Goal: Transaction & Acquisition: Purchase product/service

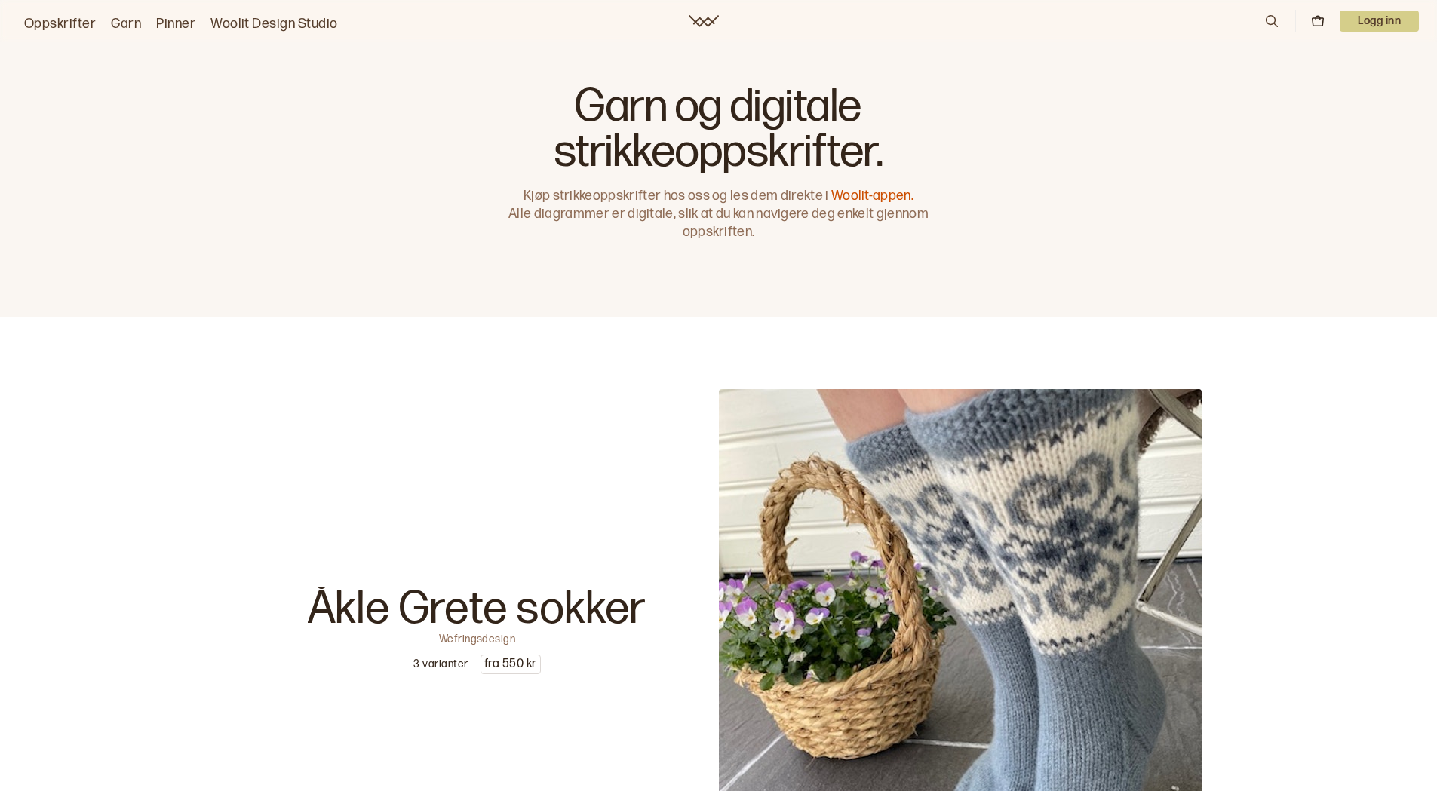
click at [186, 27] on link "Pinner" at bounding box center [175, 24] width 39 height 21
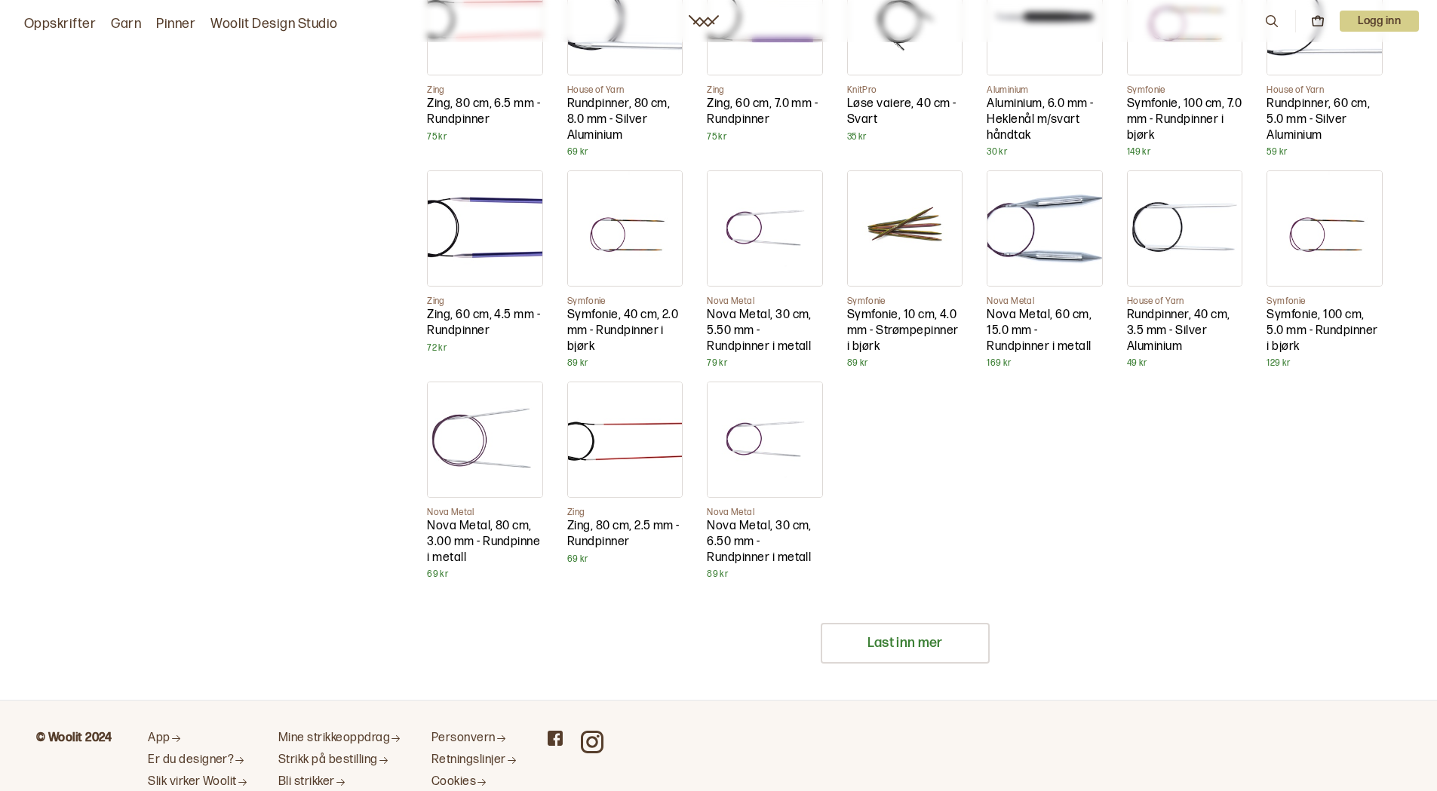
scroll to position [4707, 0]
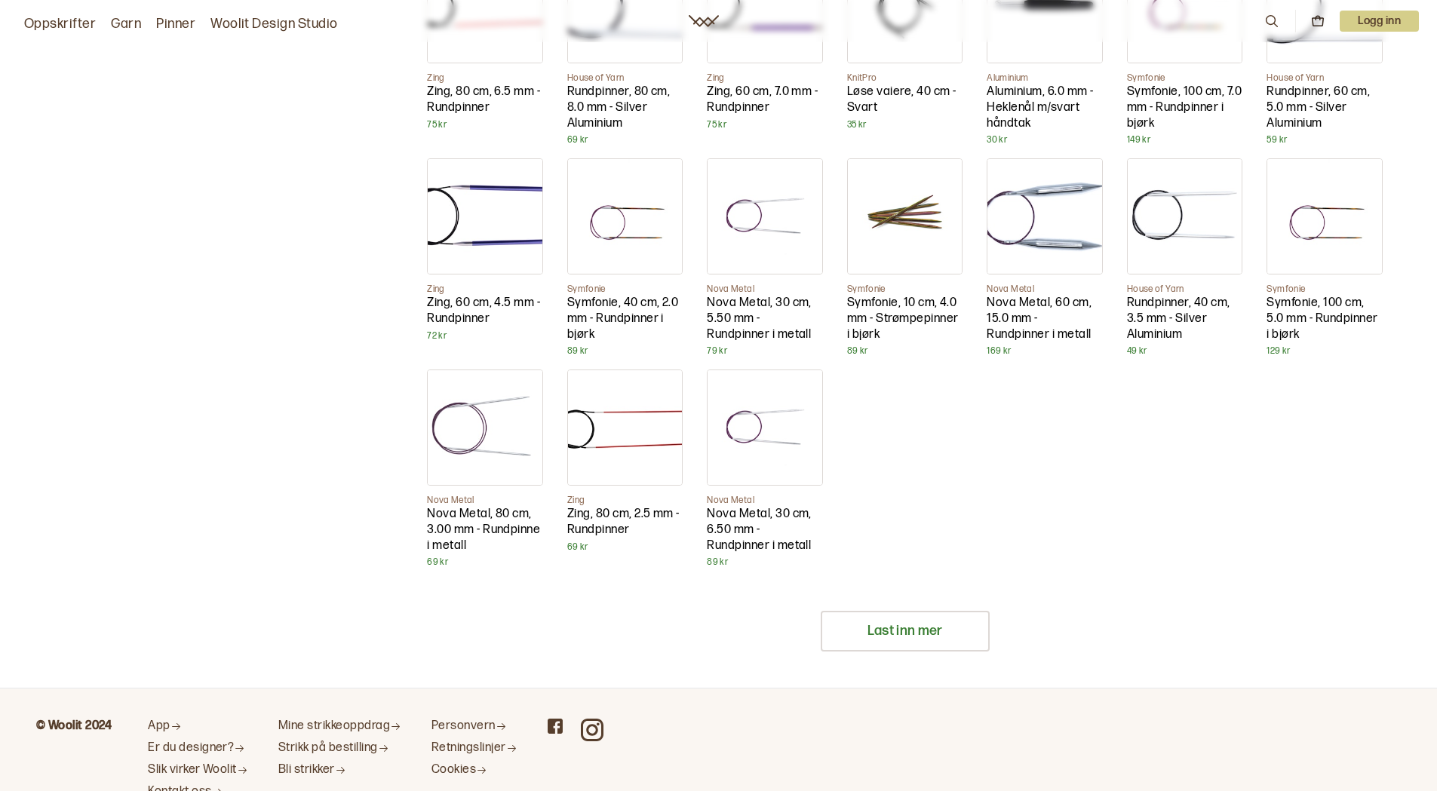
click at [602, 244] on img at bounding box center [625, 216] width 115 height 115
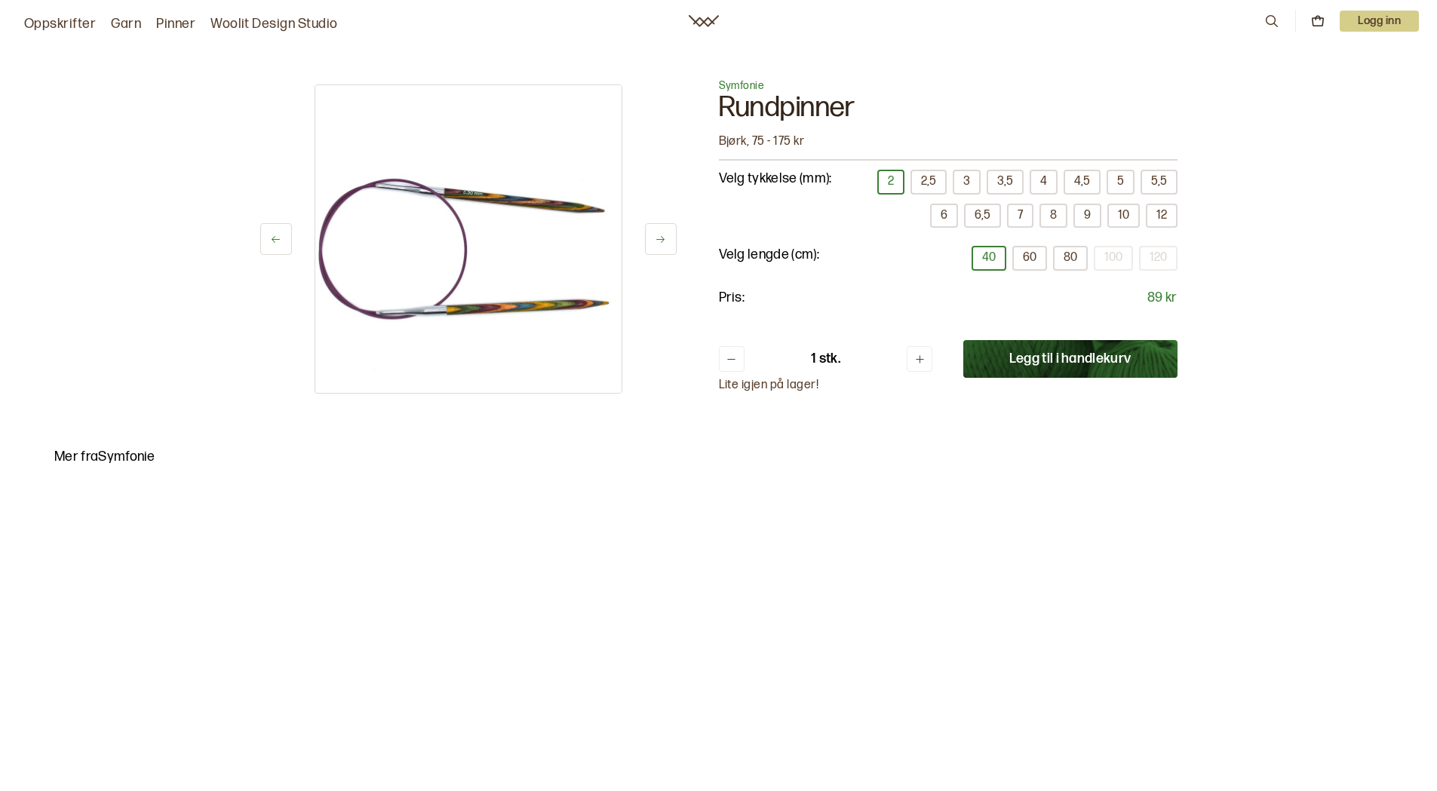
click at [910, 183] on button "2,5" at bounding box center [928, 182] width 36 height 25
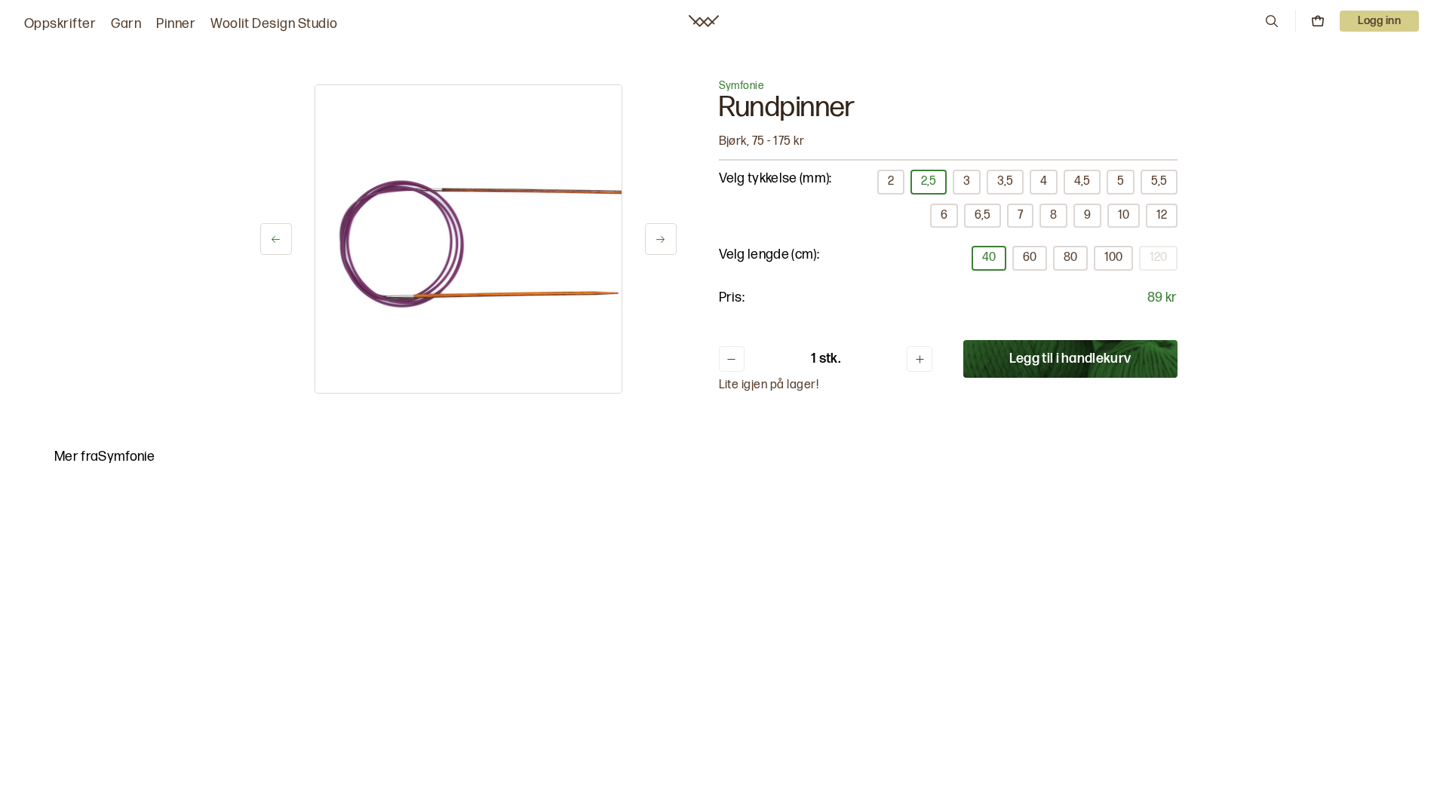
click at [953, 188] on button "3" at bounding box center [967, 182] width 28 height 25
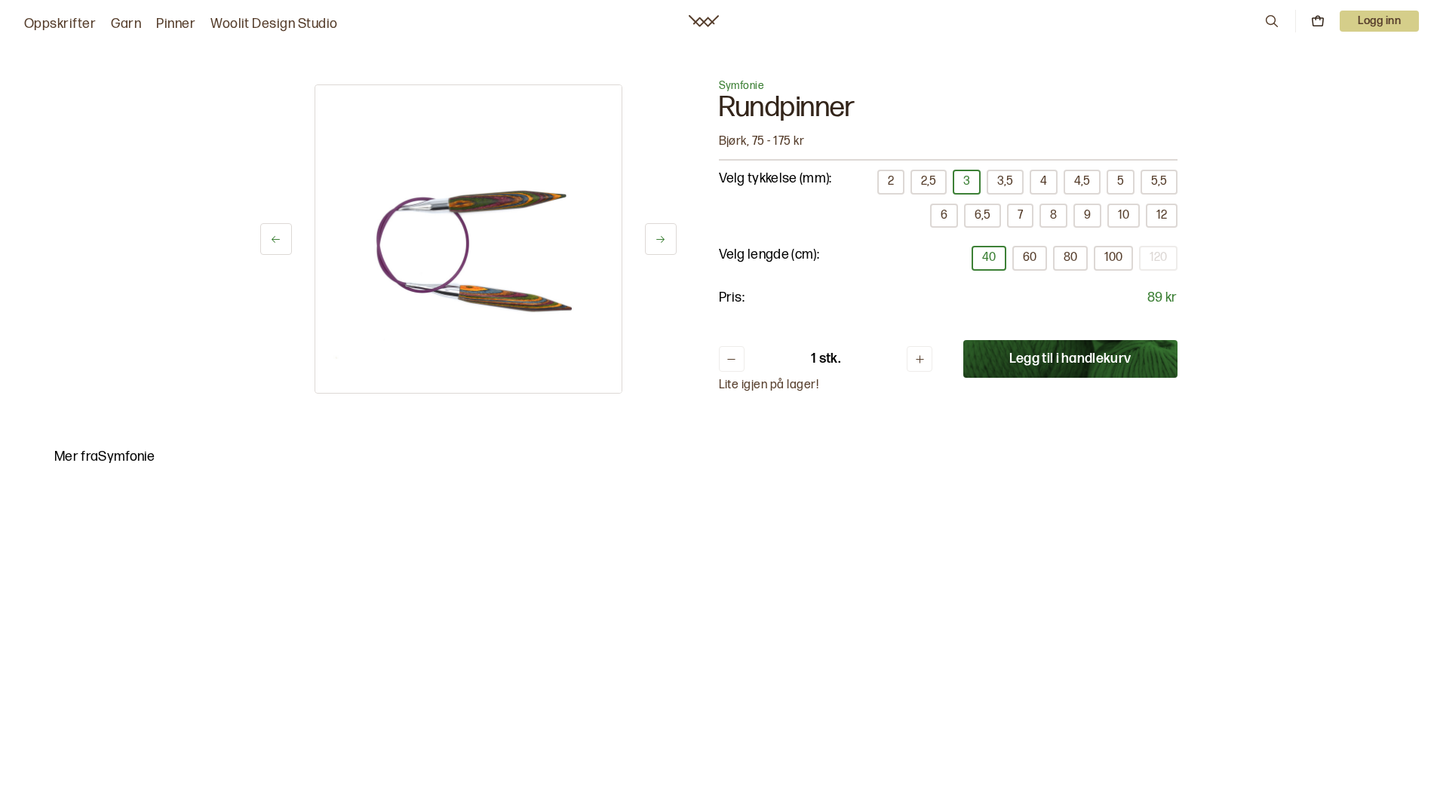
click at [987, 189] on button "3,5" at bounding box center [1005, 182] width 37 height 25
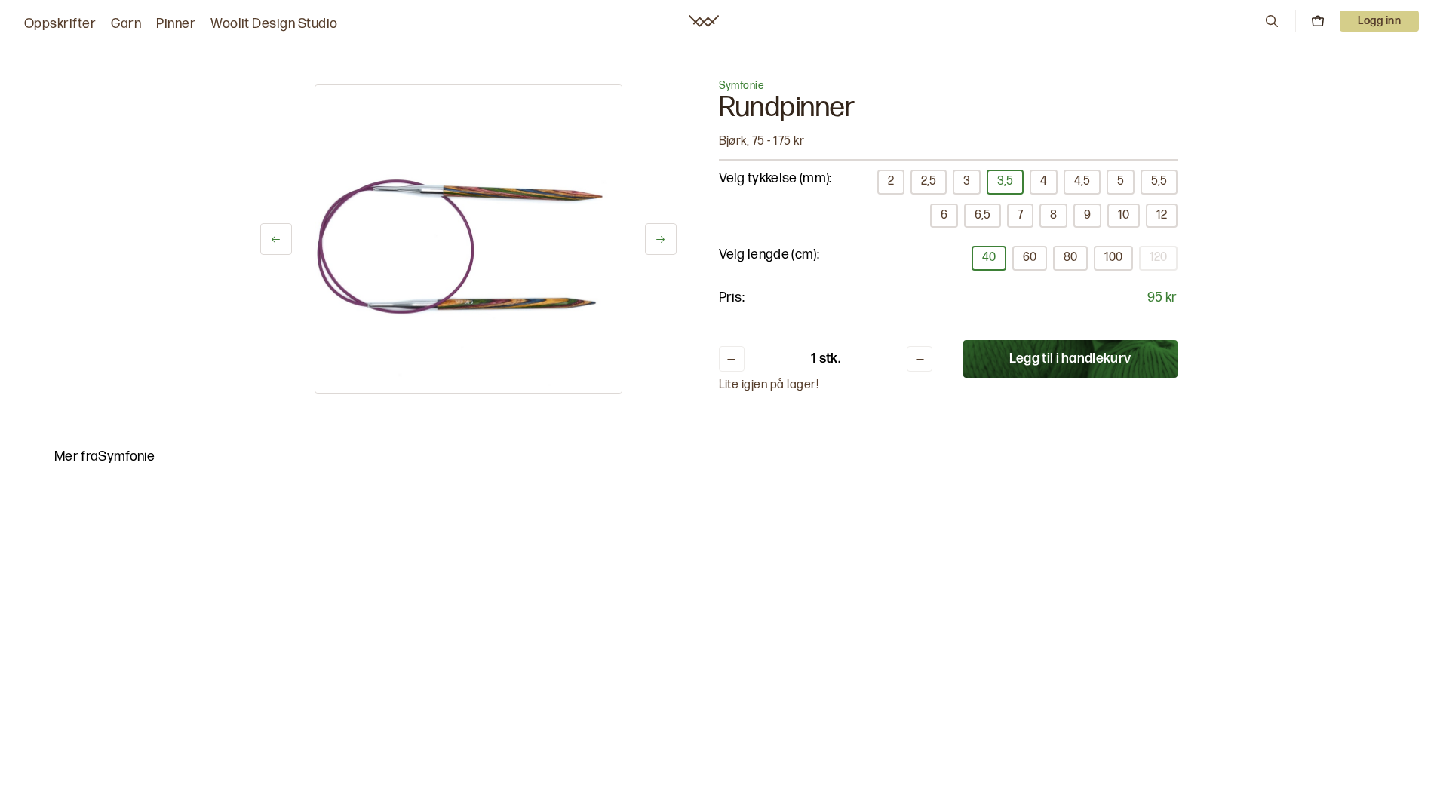
click at [1030, 191] on button "4" at bounding box center [1044, 182] width 28 height 25
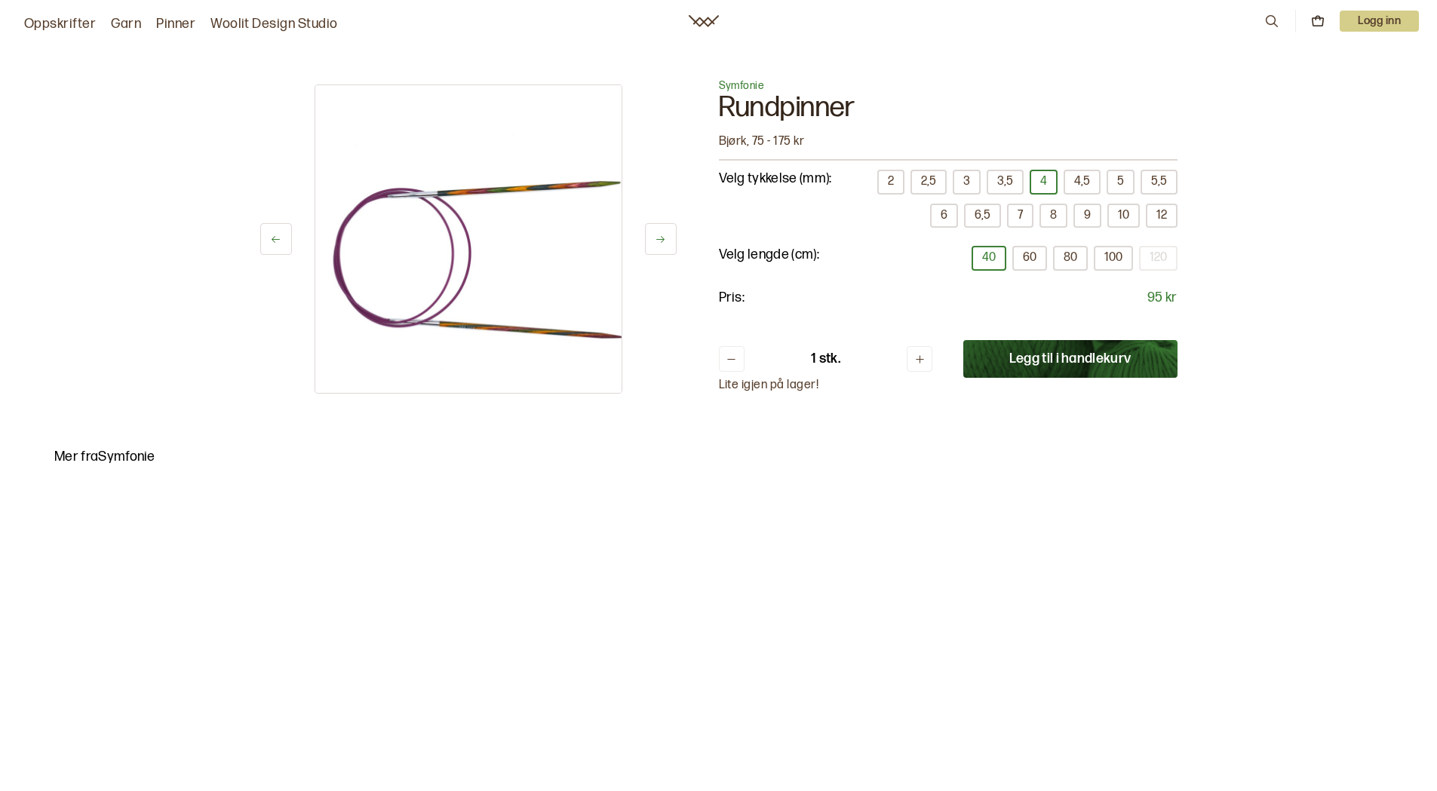
click at [1064, 192] on button "4,5" at bounding box center [1082, 182] width 37 height 25
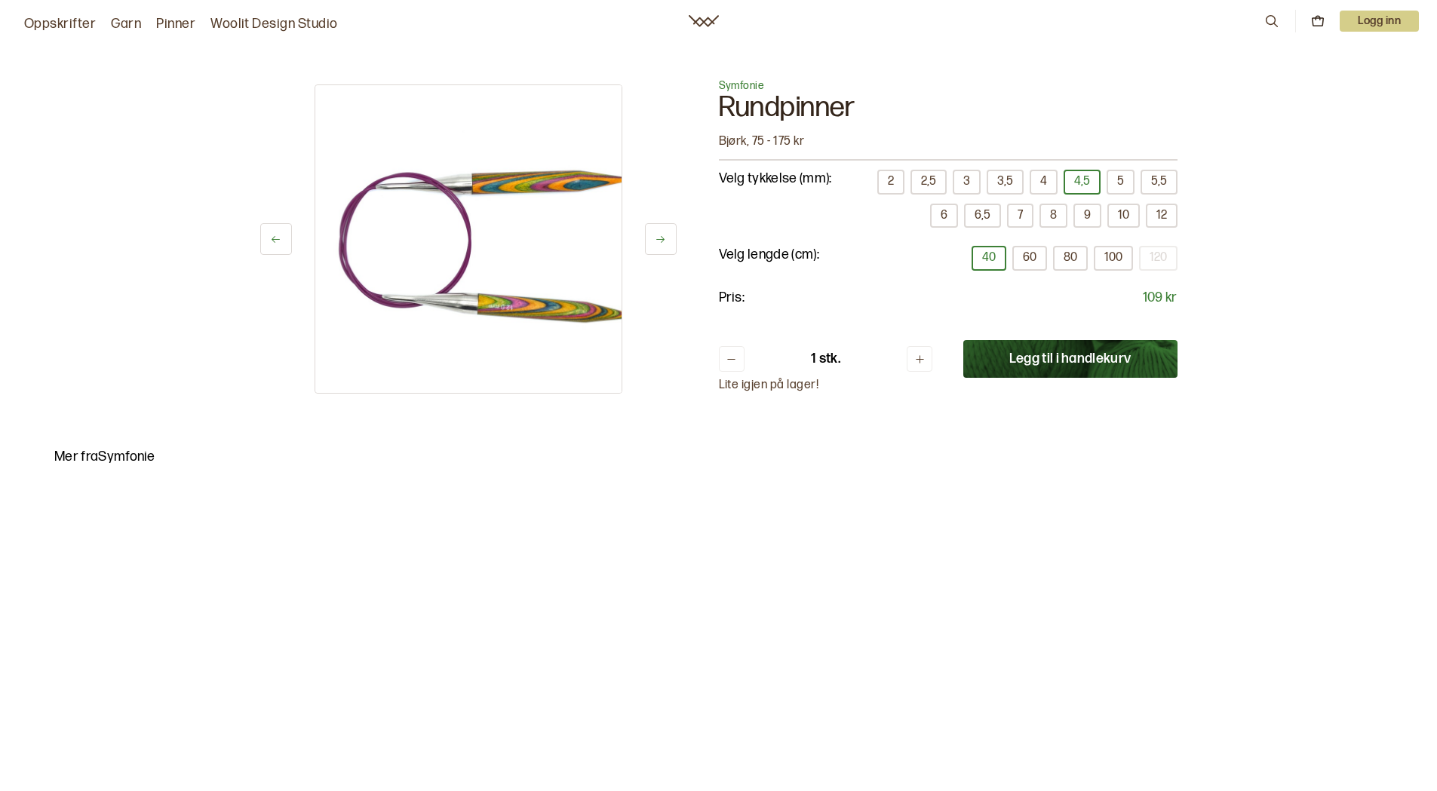
click at [1107, 185] on button "5" at bounding box center [1121, 182] width 28 height 25
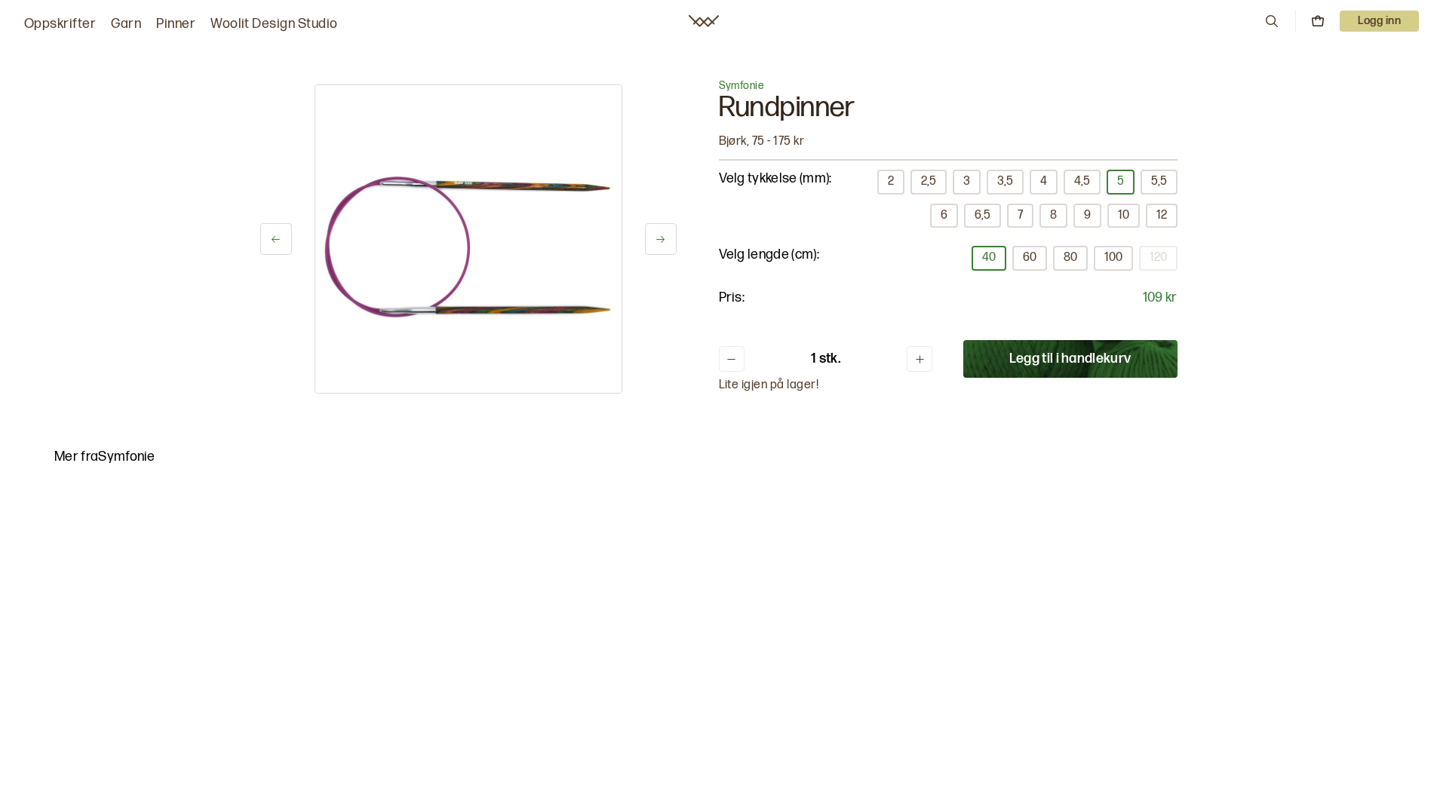
click at [1141, 180] on button "5,5" at bounding box center [1159, 182] width 37 height 25
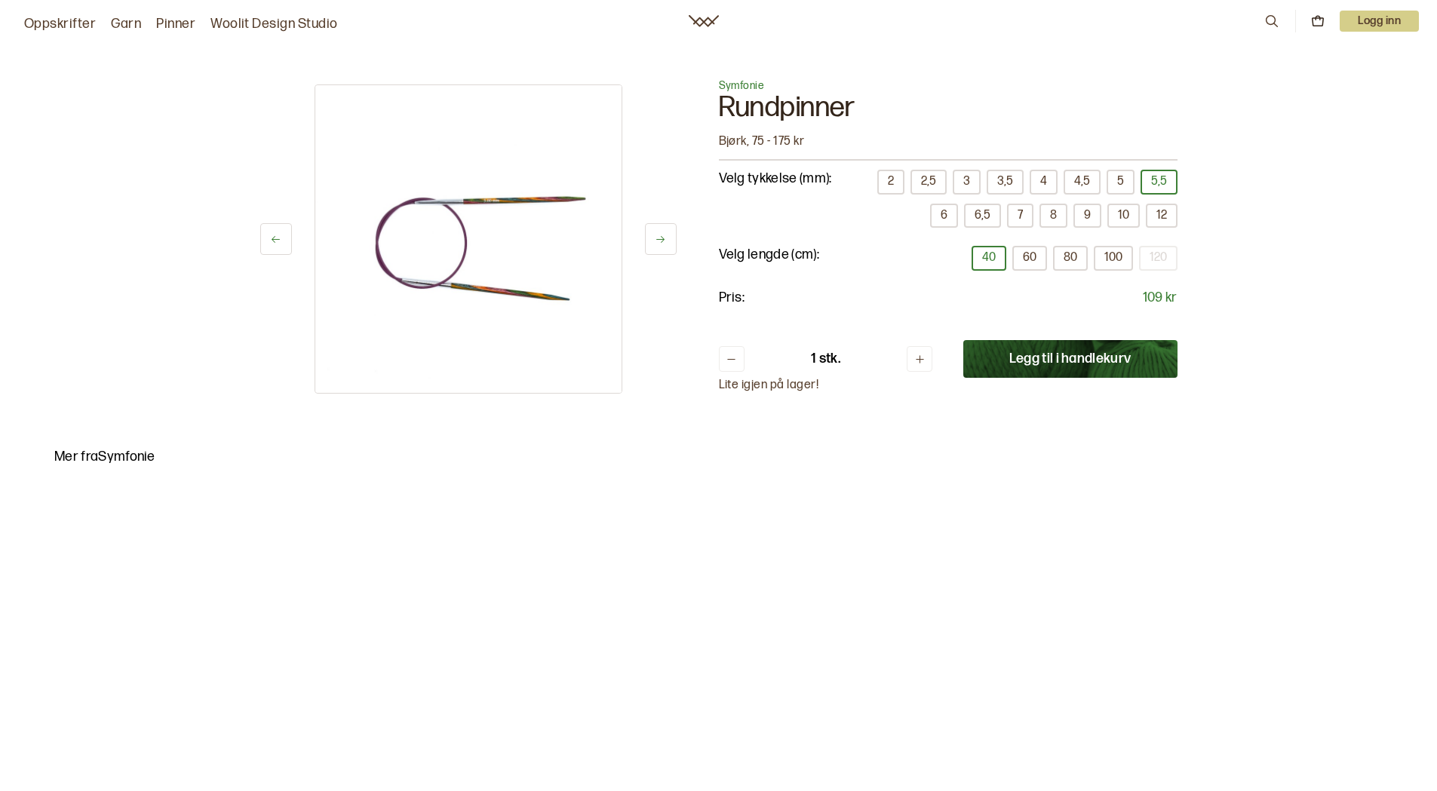
click at [958, 204] on button "6" at bounding box center [944, 216] width 28 height 25
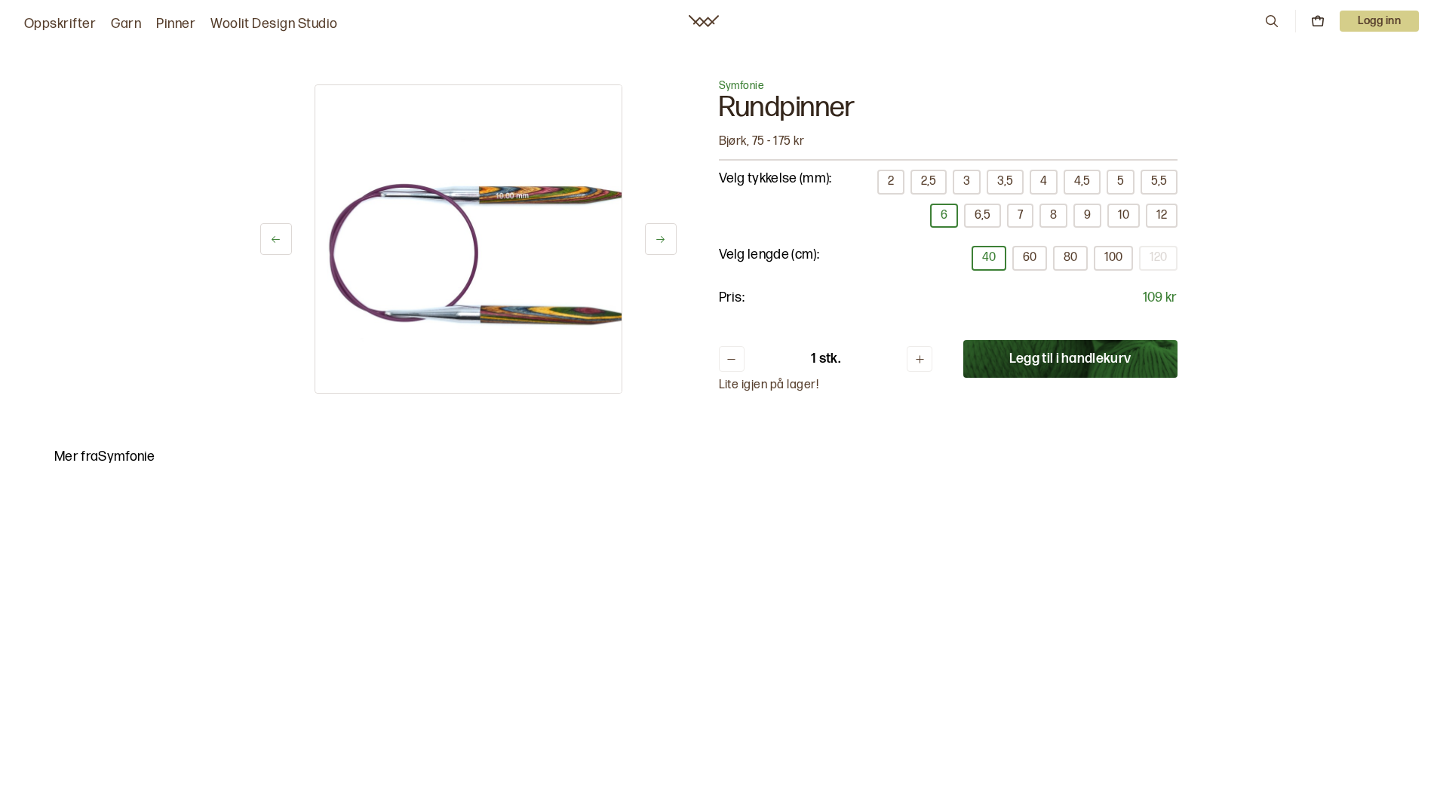
click at [987, 216] on button "6,5" at bounding box center [982, 216] width 37 height 25
click at [1017, 219] on button "7" at bounding box center [1020, 216] width 26 height 25
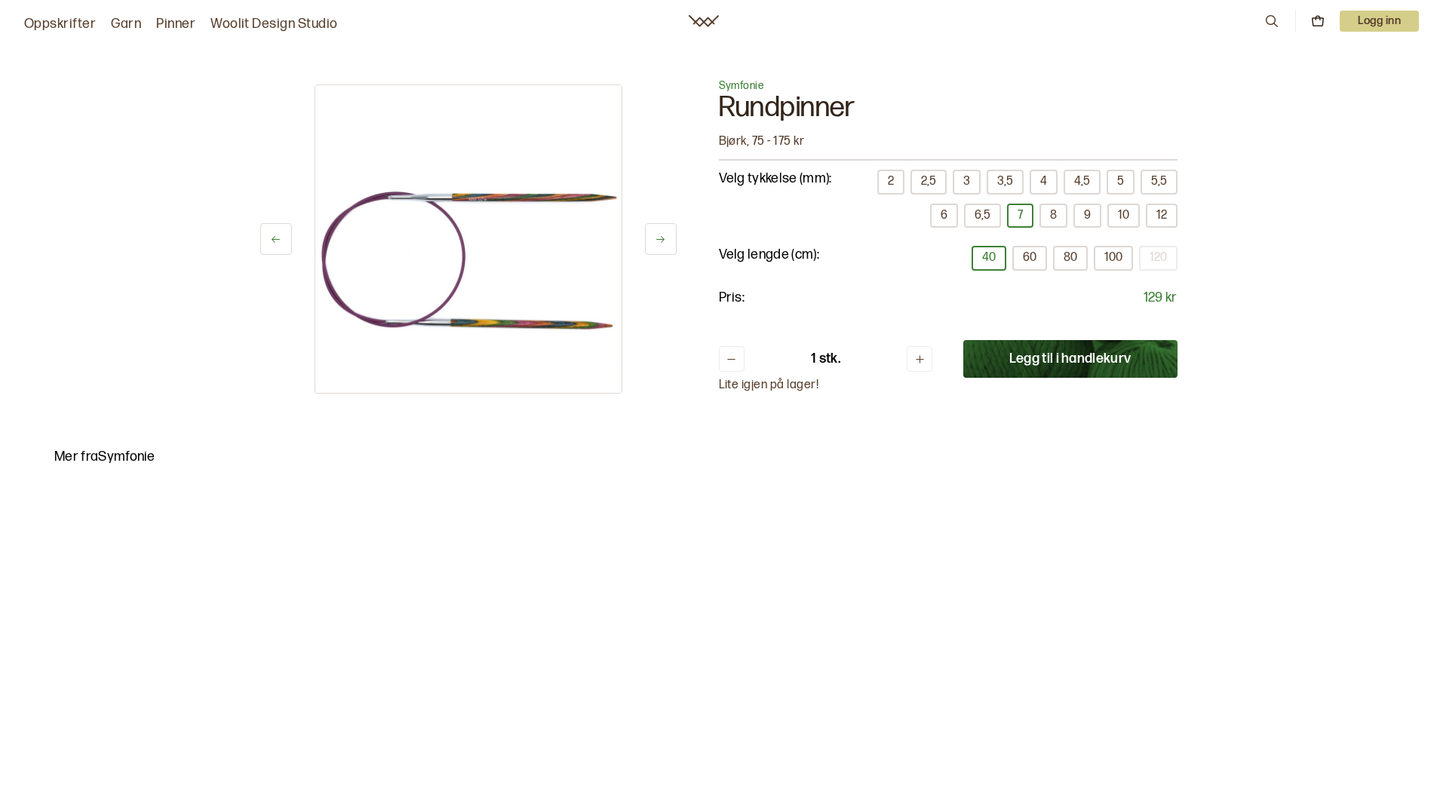
click at [1053, 219] on button "8" at bounding box center [1053, 216] width 28 height 25
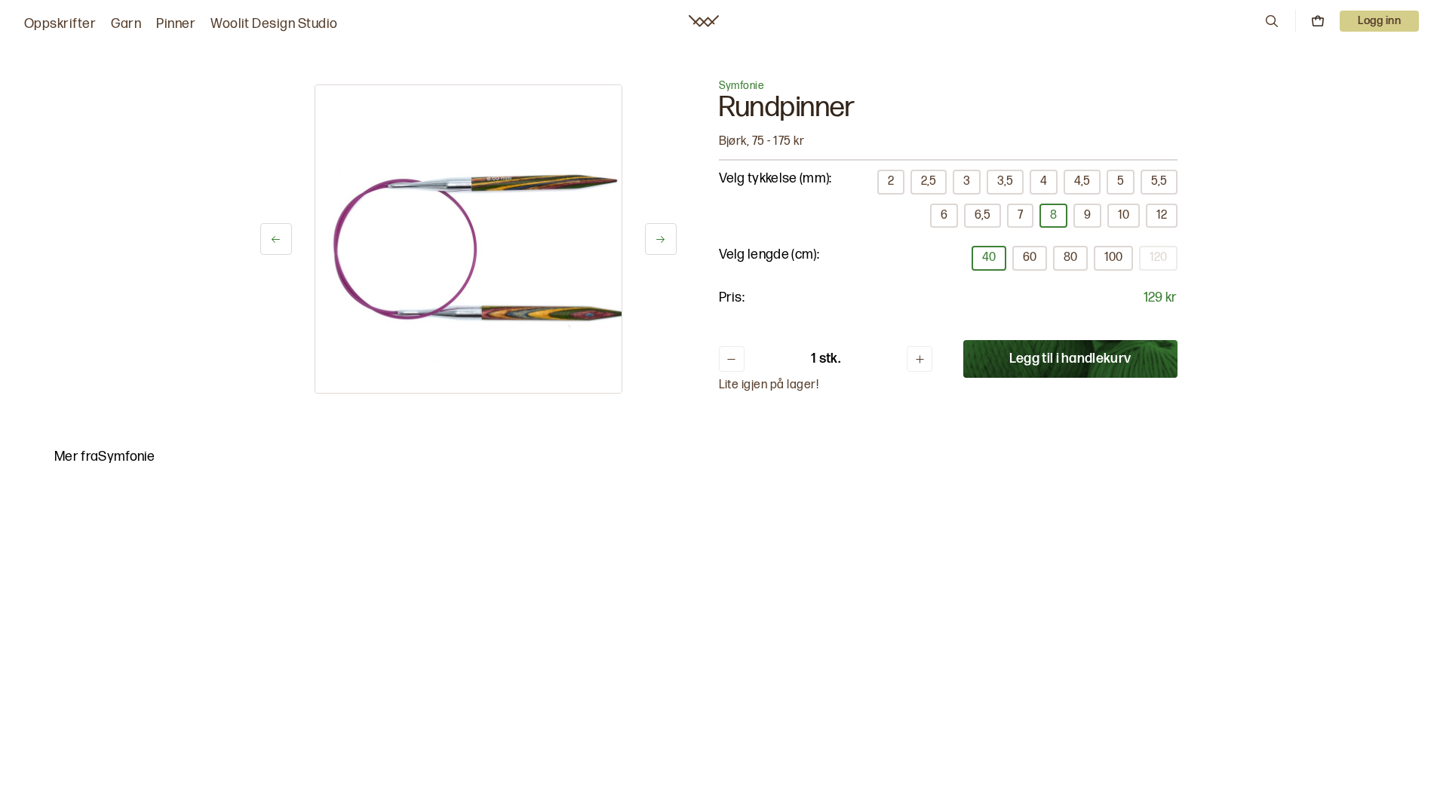
click at [1092, 222] on button "9" at bounding box center [1087, 216] width 28 height 25
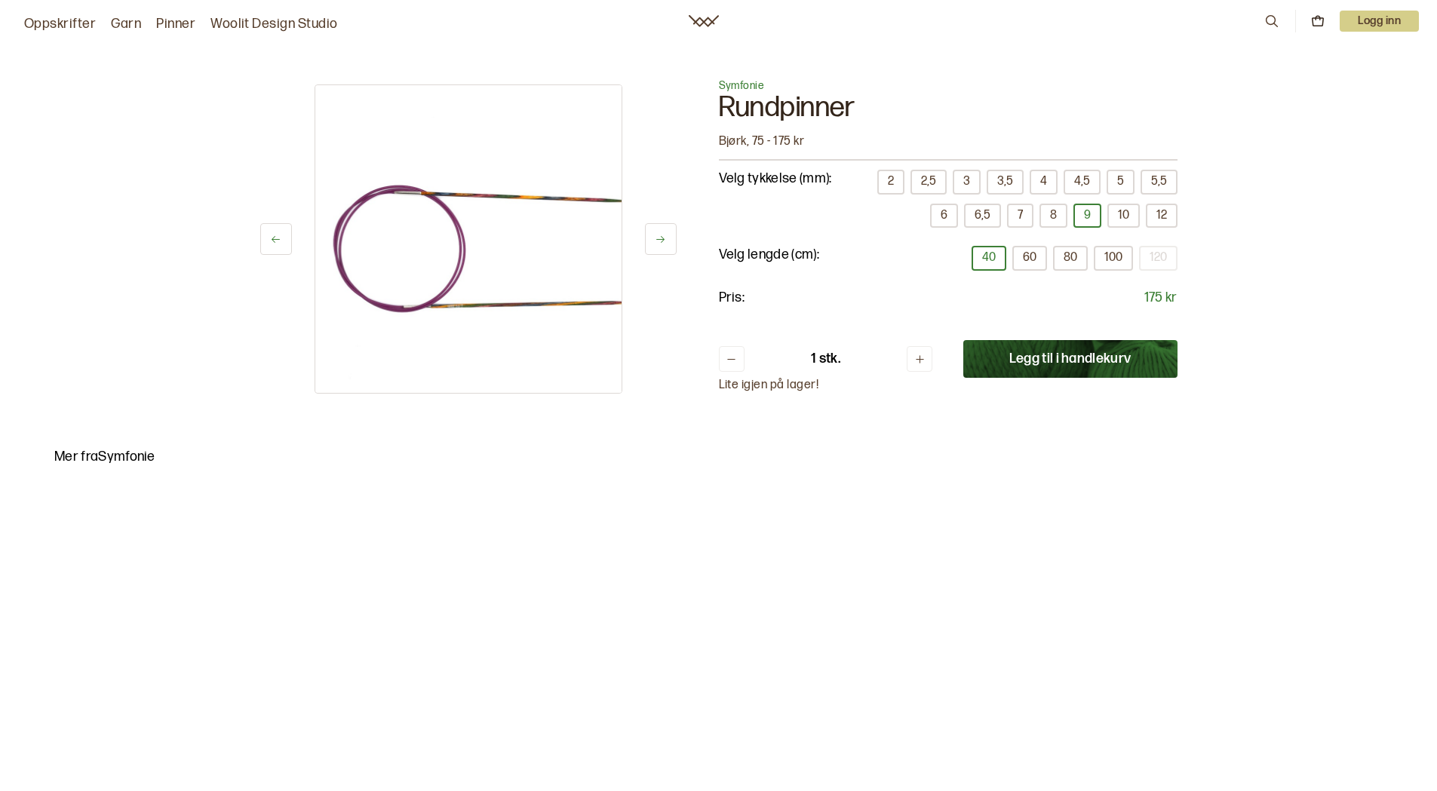
click at [1127, 216] on button "10" at bounding box center [1123, 216] width 32 height 25
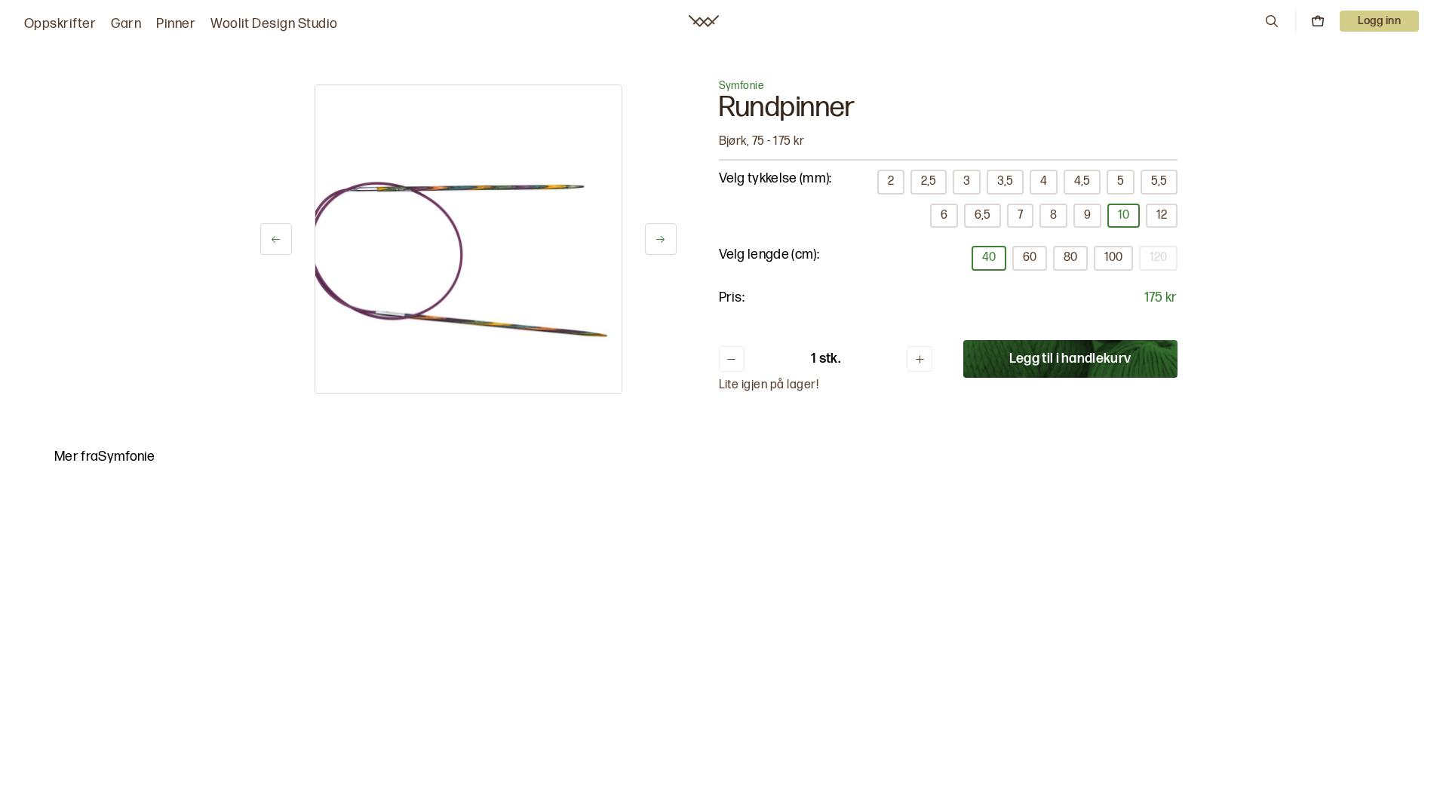
click at [1162, 218] on button "12" at bounding box center [1162, 216] width 32 height 25
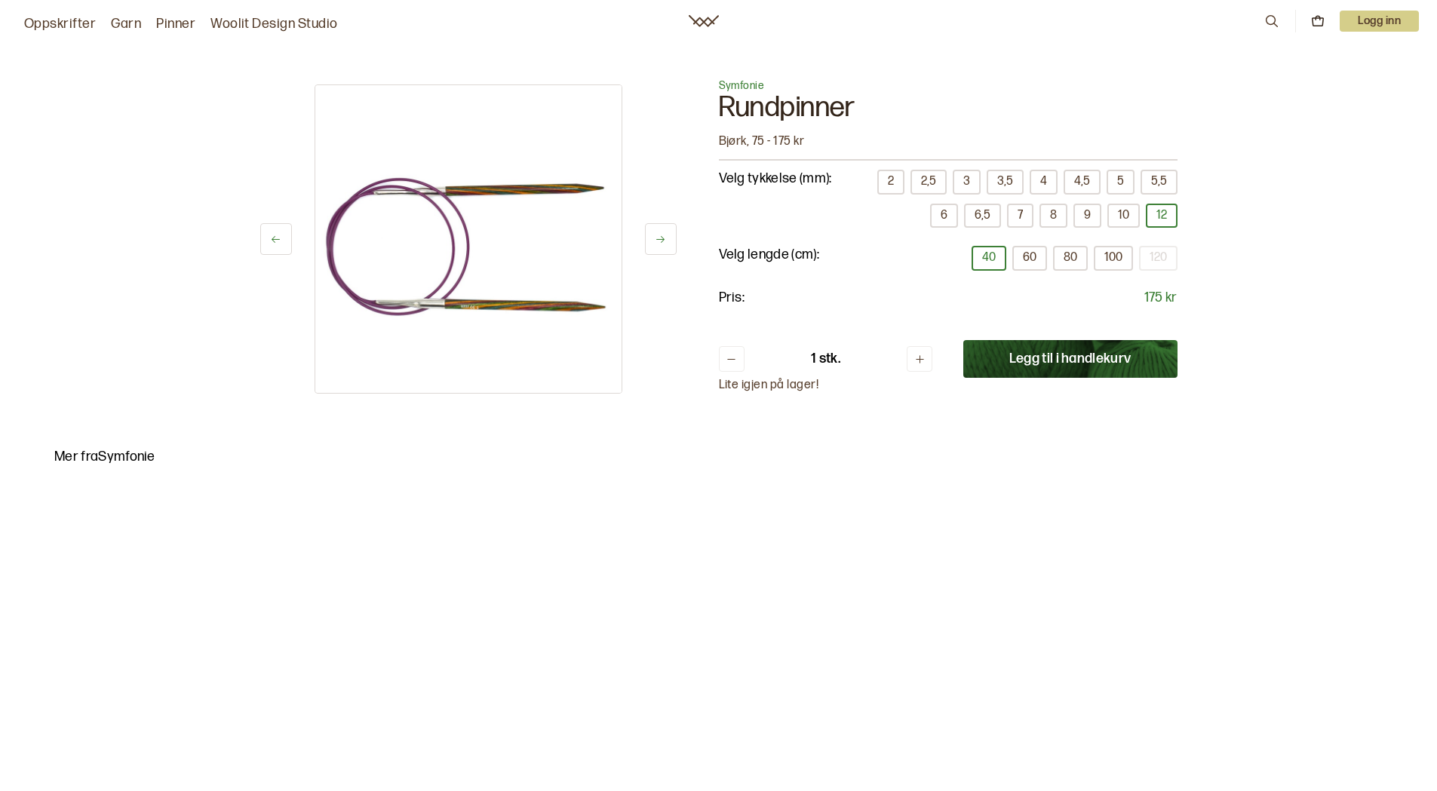
click at [1028, 257] on button "60" at bounding box center [1029, 258] width 35 height 25
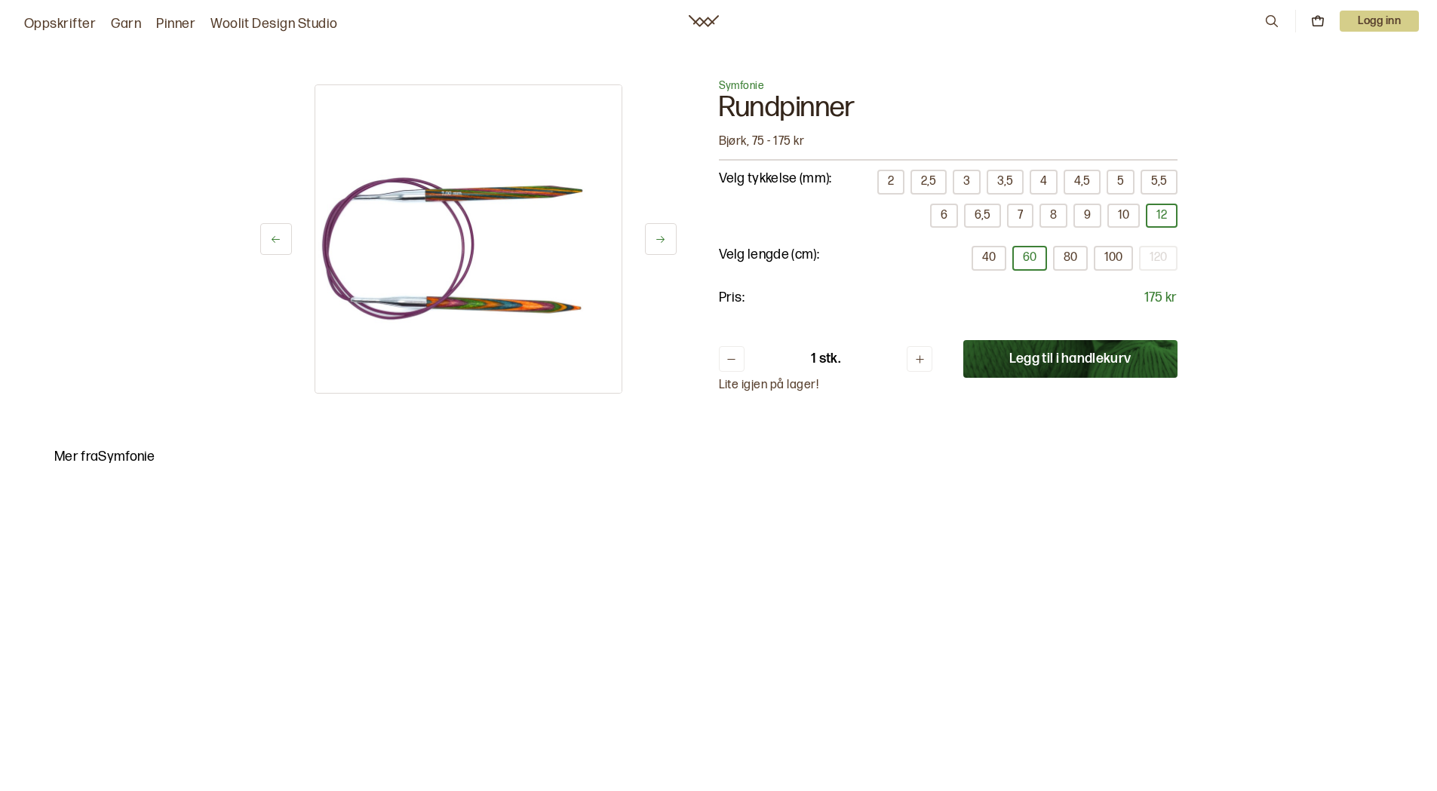
click at [1071, 256] on button "80" at bounding box center [1070, 258] width 35 height 25
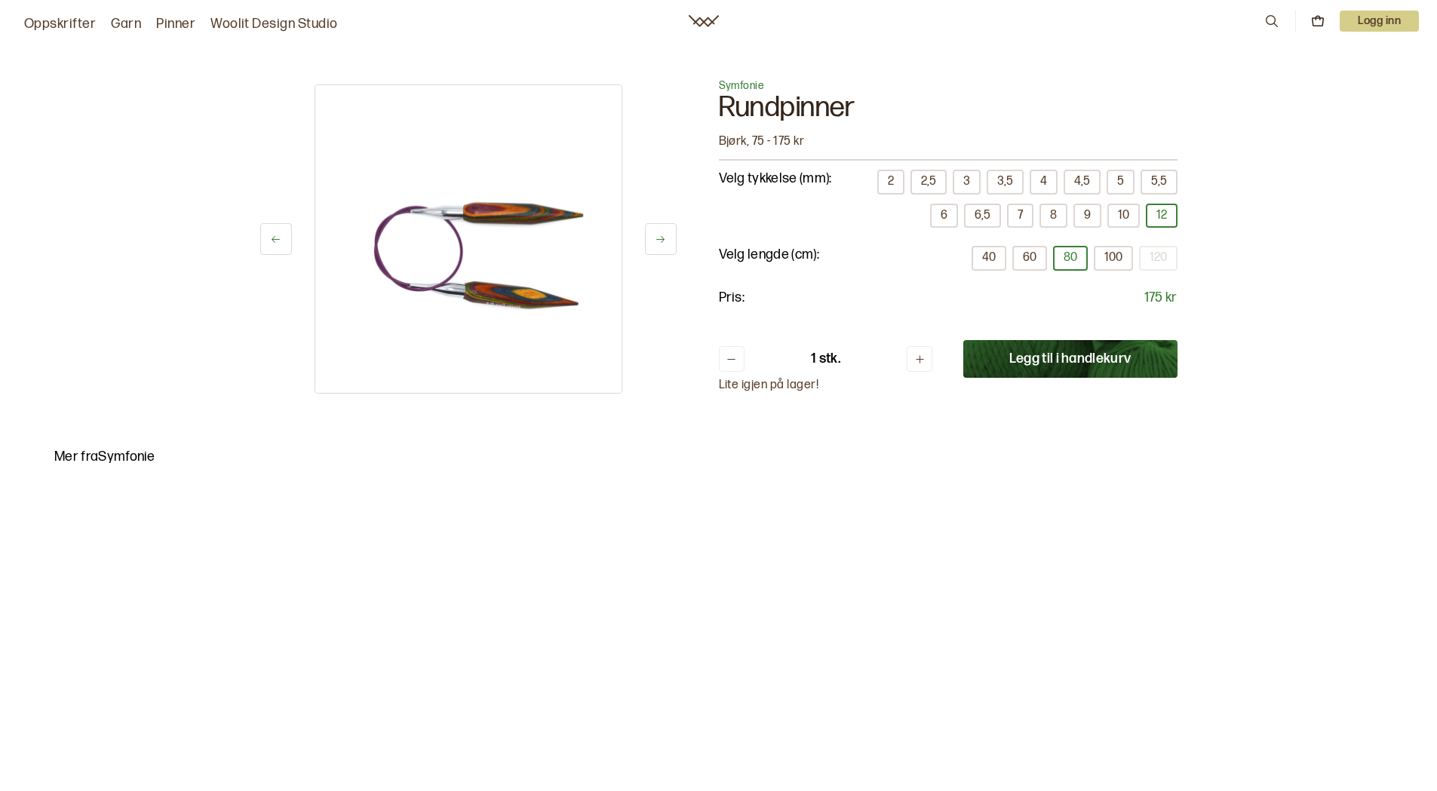
click at [1110, 264] on button "100" at bounding box center [1113, 258] width 39 height 25
click at [1116, 216] on button "10" at bounding box center [1123, 216] width 32 height 25
click at [123, 22] on link "Garn" at bounding box center [126, 24] width 30 height 21
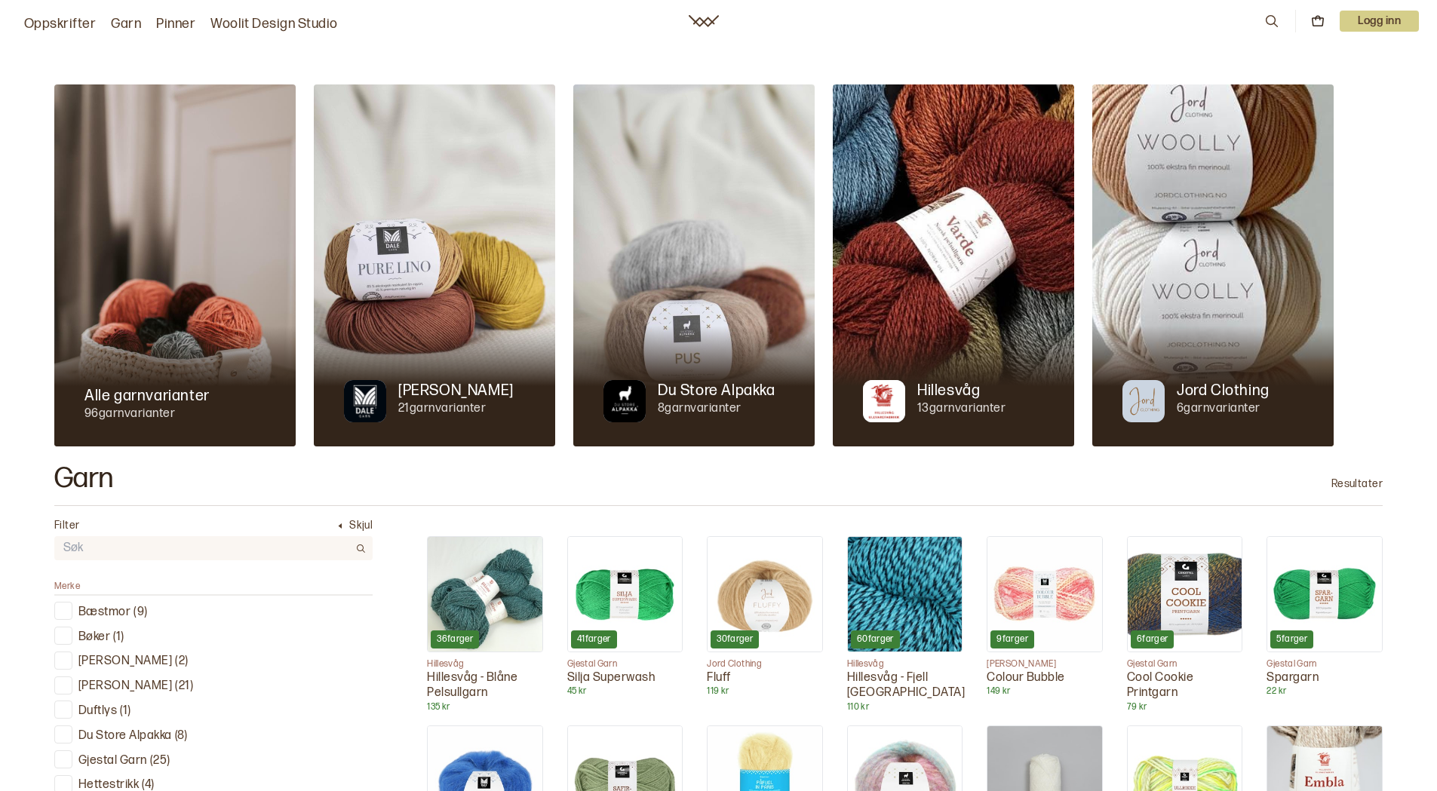
click at [870, 112] on img at bounding box center [953, 265] width 241 height 362
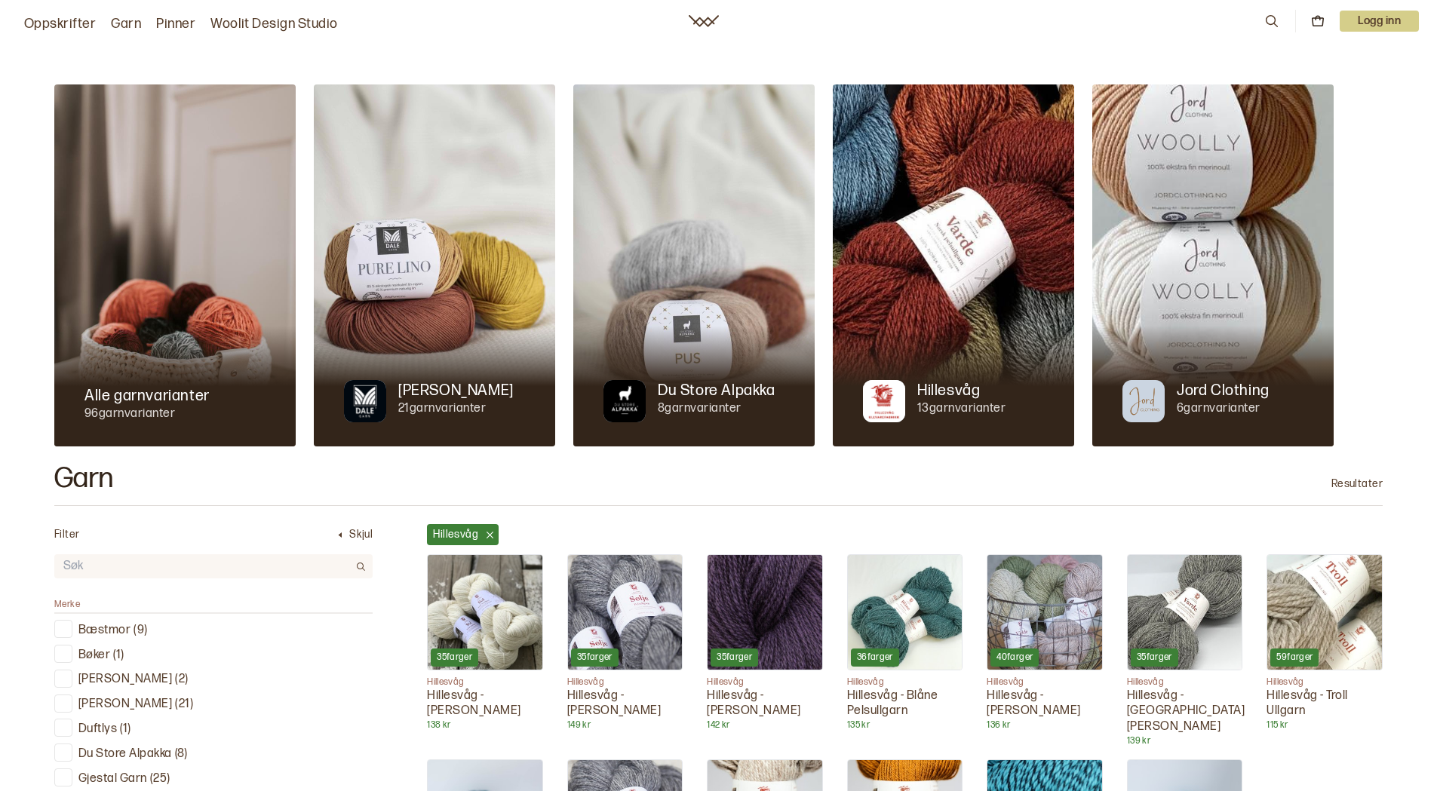
click at [299, 26] on link "Woolit Design Studio" at bounding box center [273, 24] width 127 height 21
